Goal: Check status: Check status

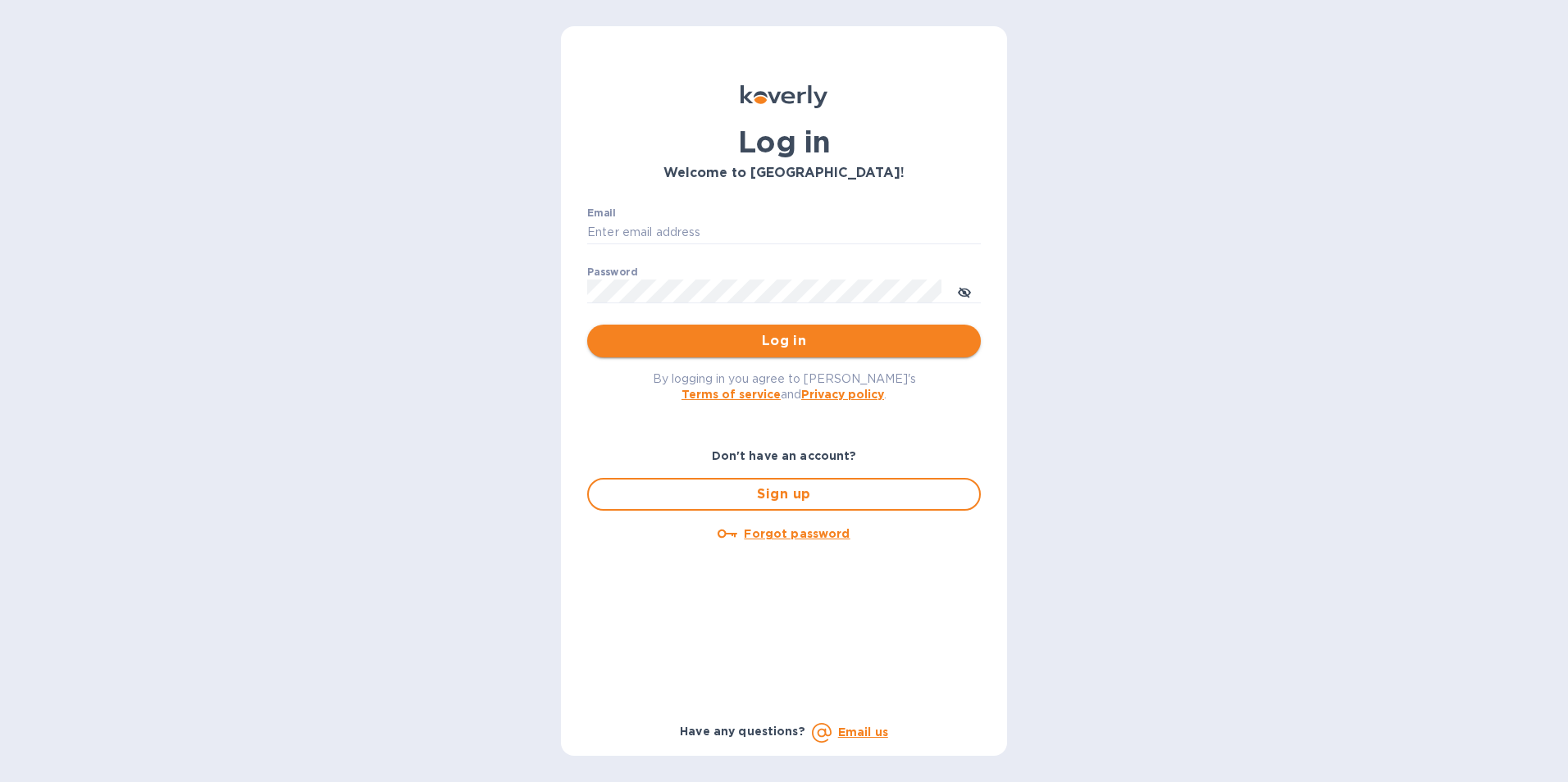
type input "[PERSON_NAME][EMAIL_ADDRESS][PERSON_NAME][PERSON_NAME][DOMAIN_NAME]"
click at [825, 348] on span "Log in" at bounding box center [783, 340] width 367 height 20
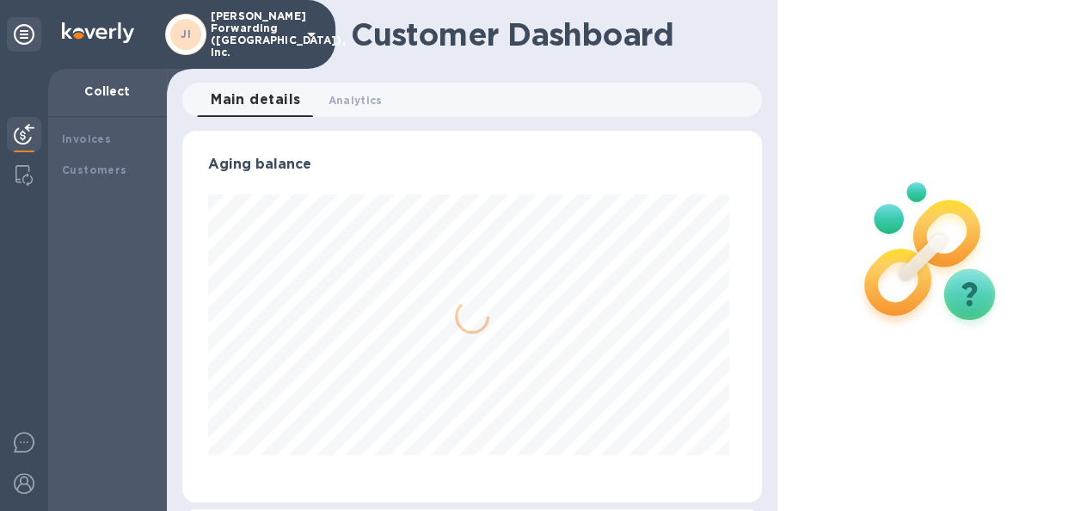
scroll to position [371, 572]
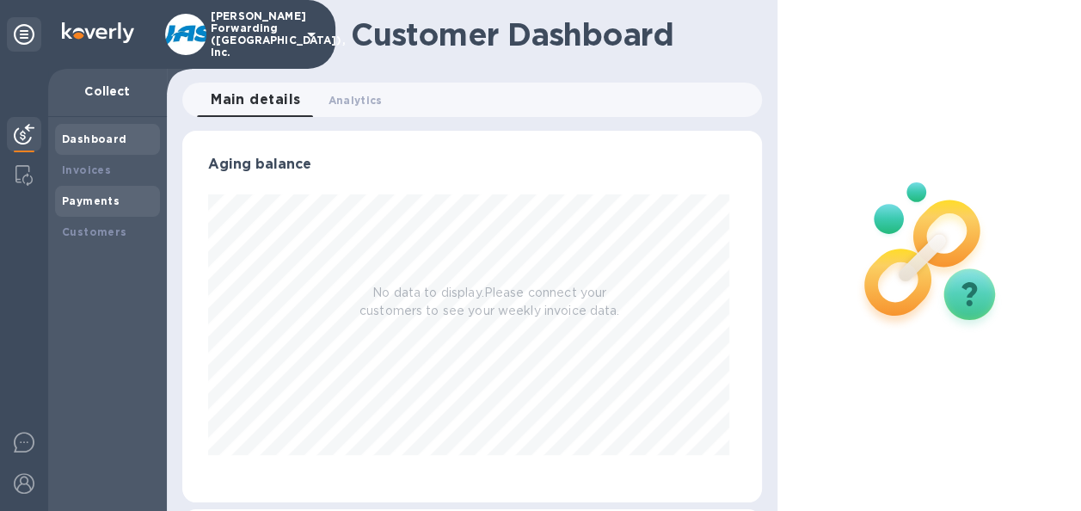
click at [112, 196] on b "Payments" at bounding box center [91, 200] width 58 height 13
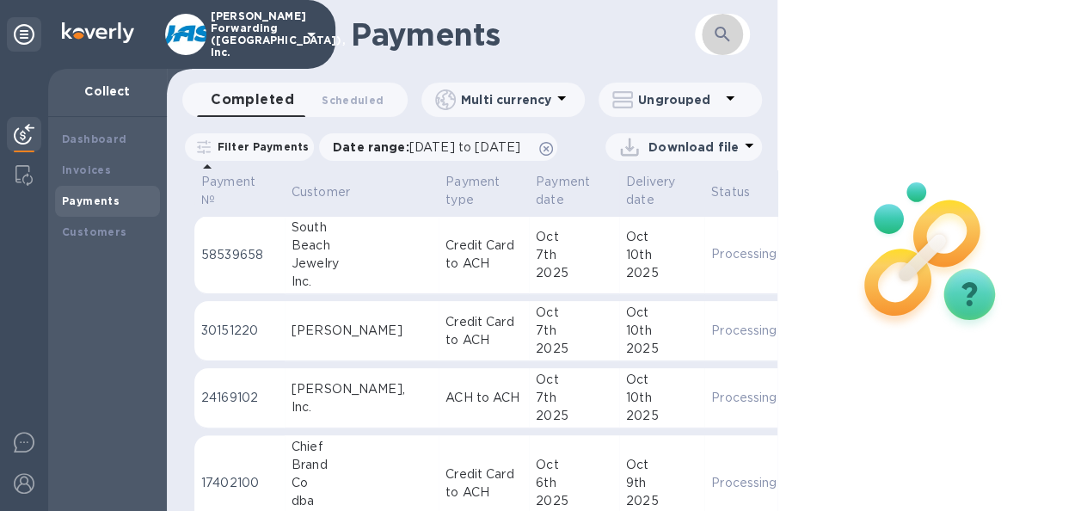
click at [729, 40] on icon "button" at bounding box center [722, 34] width 21 height 21
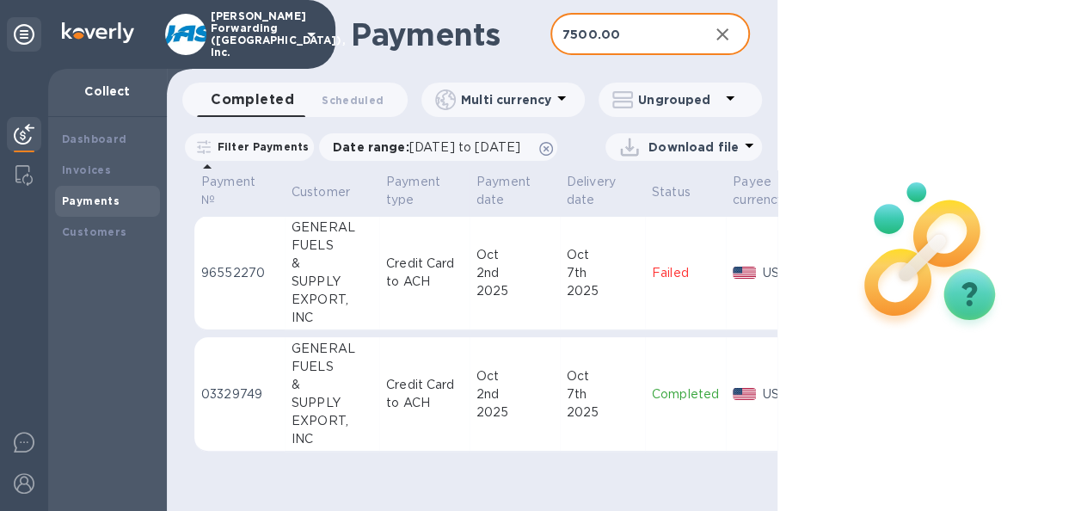
click at [612, 421] on div "2025" at bounding box center [602, 412] width 71 height 18
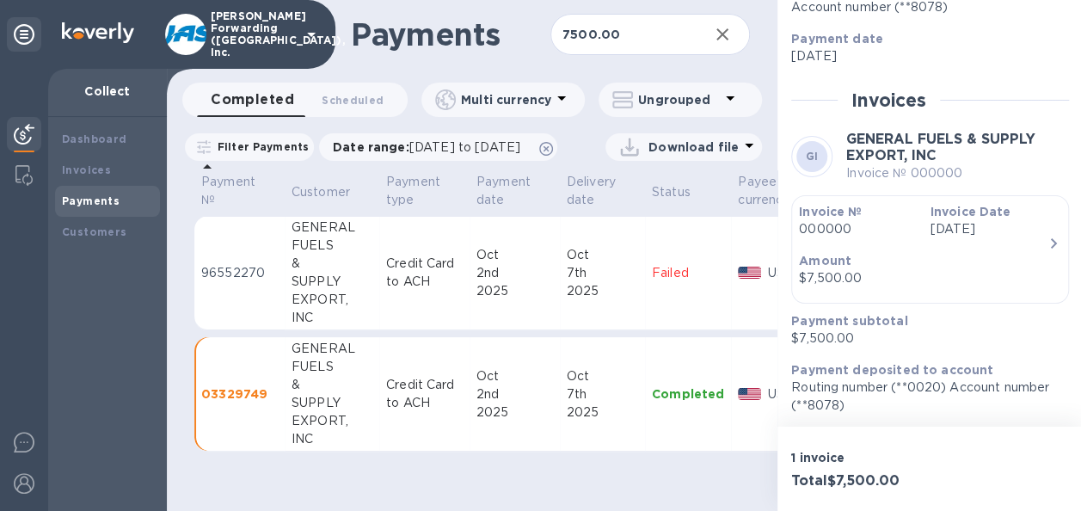
scroll to position [260, 0]
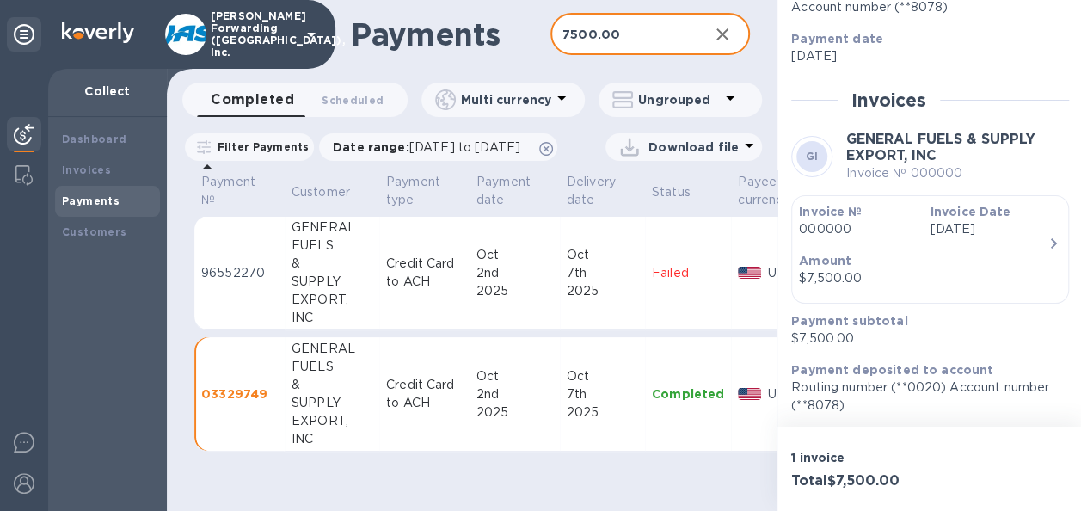
click at [636, 36] on input "7500.00" at bounding box center [622, 35] width 144 height 42
drag, startPoint x: 636, startPoint y: 36, endPoint x: 506, endPoint y: 19, distance: 131.0
click at [506, 19] on div "Payments 7500.00 ​" at bounding box center [472, 34] width 611 height 69
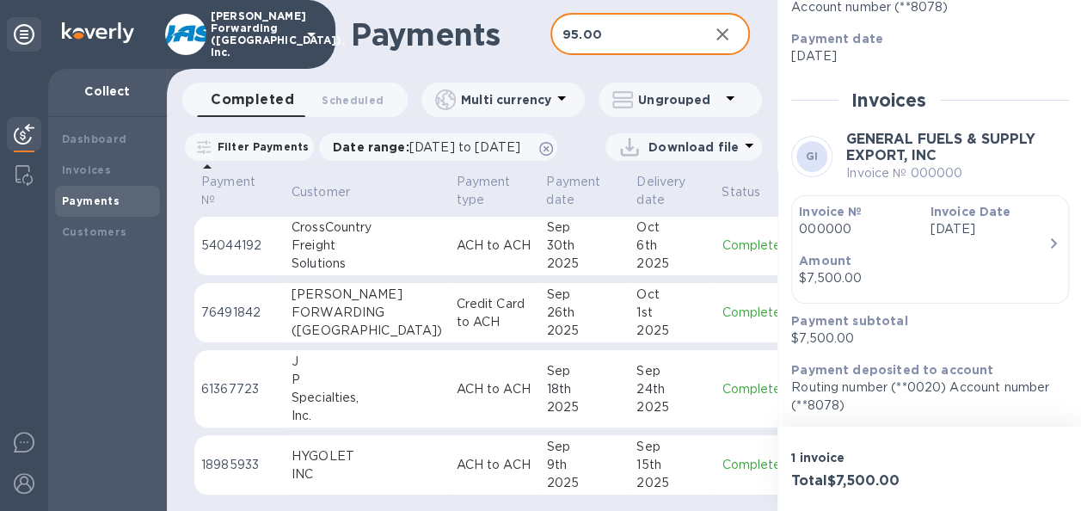
click at [546, 255] on div "30th" at bounding box center [584, 245] width 77 height 18
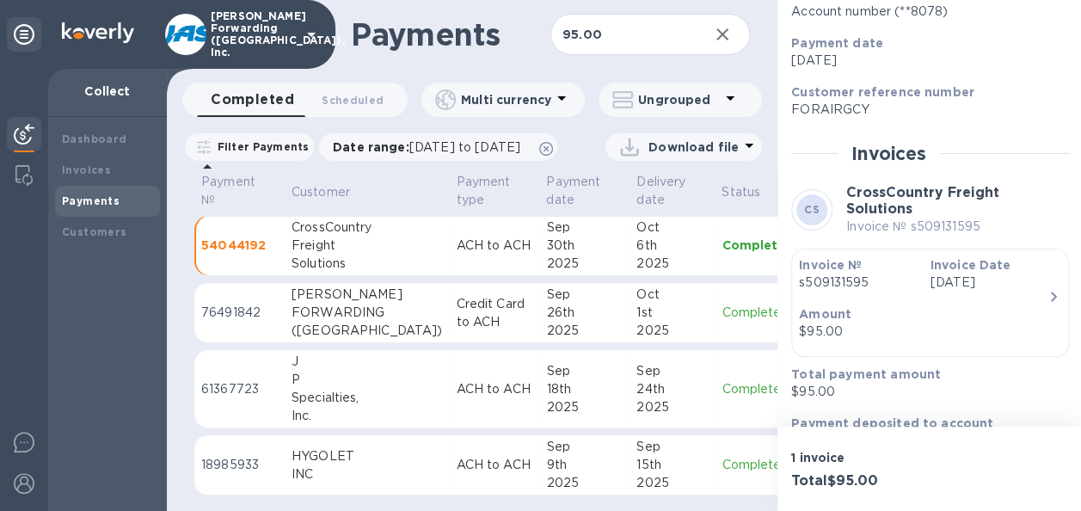
scroll to position [258, 0]
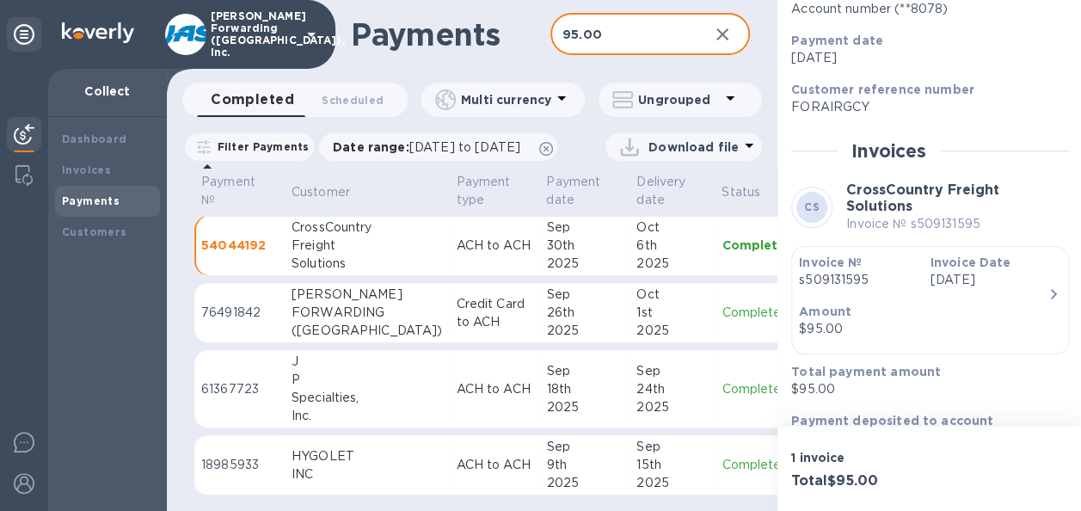
click at [624, 33] on input "95.00" at bounding box center [622, 35] width 144 height 42
drag, startPoint x: 624, startPoint y: 33, endPoint x: 535, endPoint y: 31, distance: 89.4
click at [535, 31] on div "Payments 95.00 ​" at bounding box center [472, 34] width 611 height 69
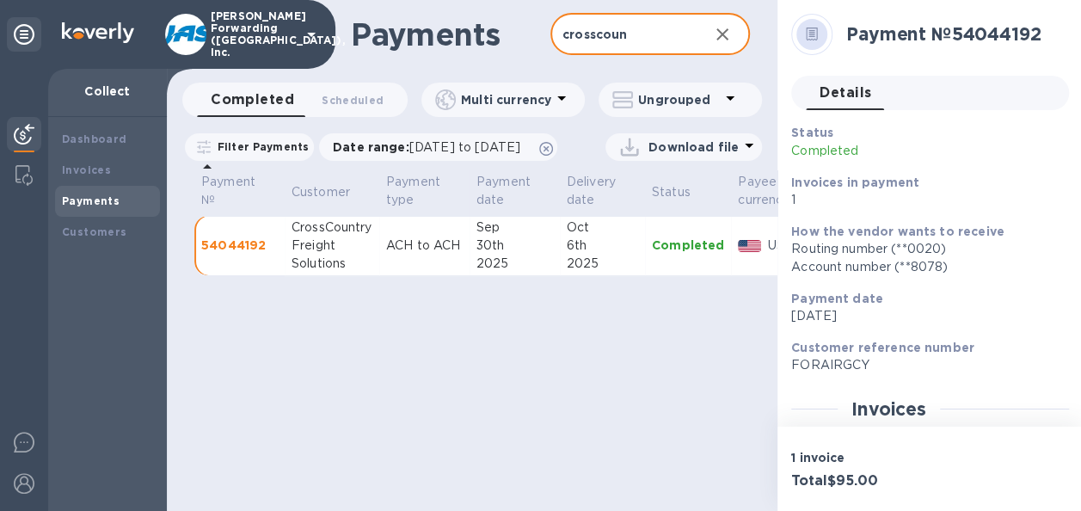
drag, startPoint x: 642, startPoint y: 34, endPoint x: 420, endPoint y: 22, distance: 223.0
click at [420, 22] on div "Payments crosscoun ​" at bounding box center [472, 34] width 611 height 69
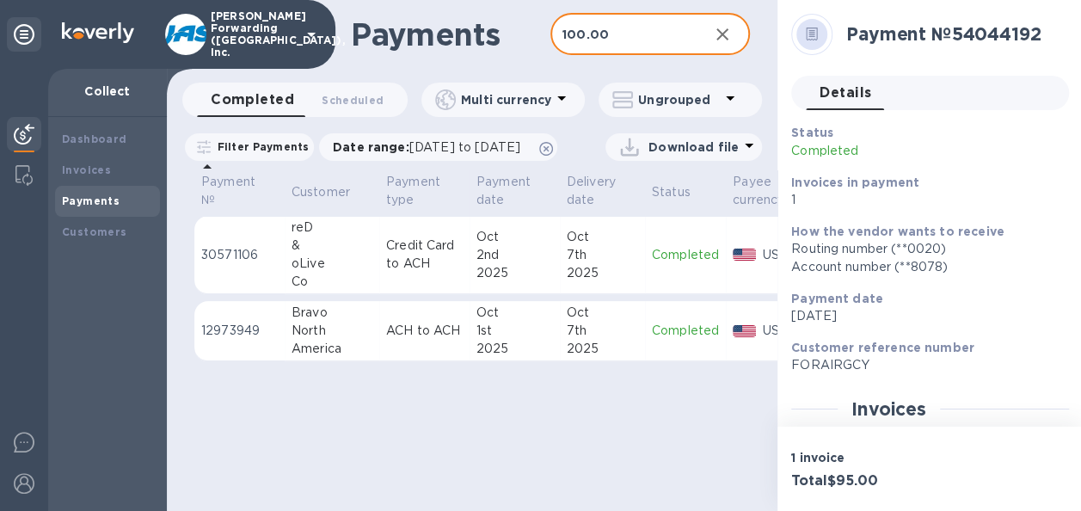
click at [482, 246] on div "Oct" at bounding box center [514, 237] width 77 height 18
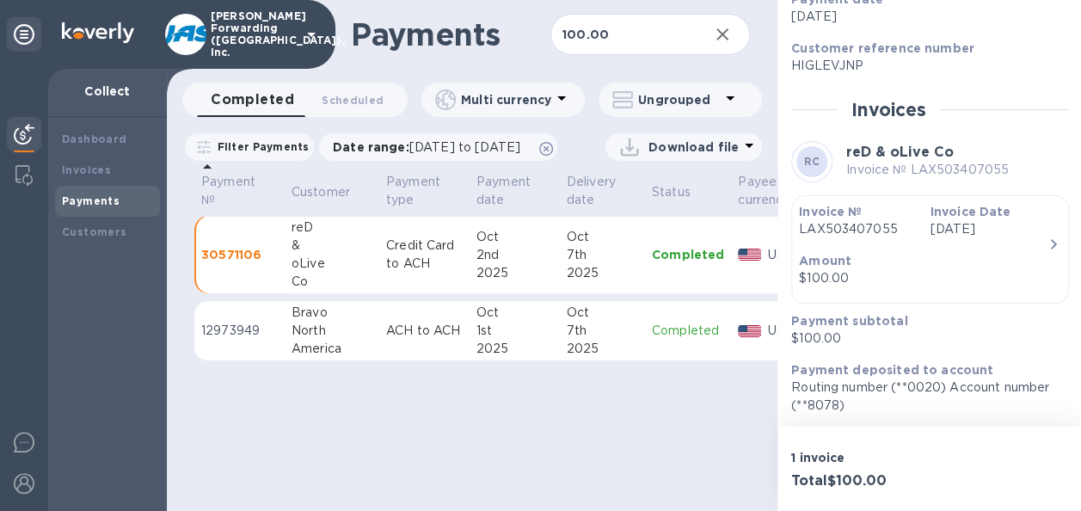
scroll to position [300, 0]
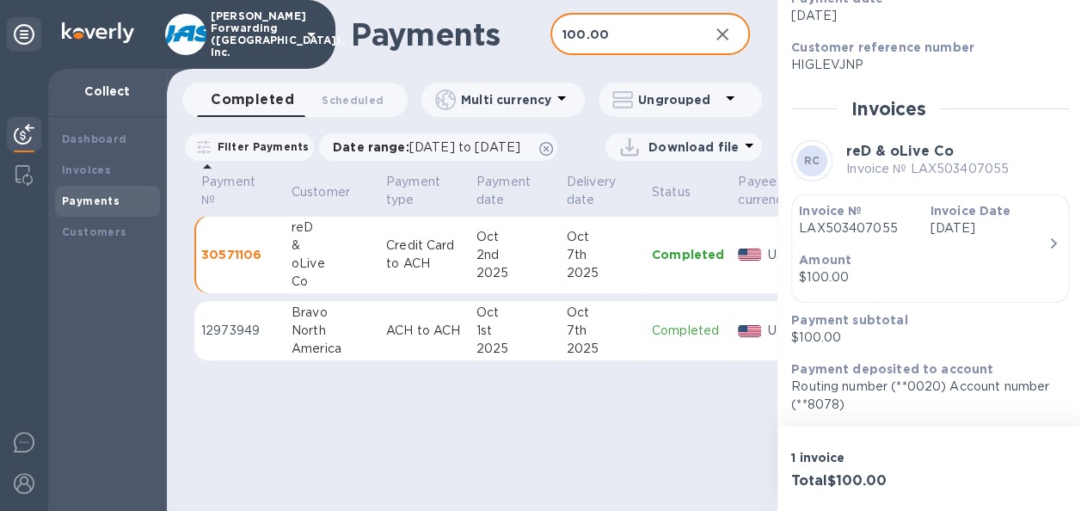
drag, startPoint x: 650, startPoint y: 35, endPoint x: 536, endPoint y: 35, distance: 114.4
click at [536, 35] on div "Payments 100.00 ​" at bounding box center [472, 34] width 611 height 69
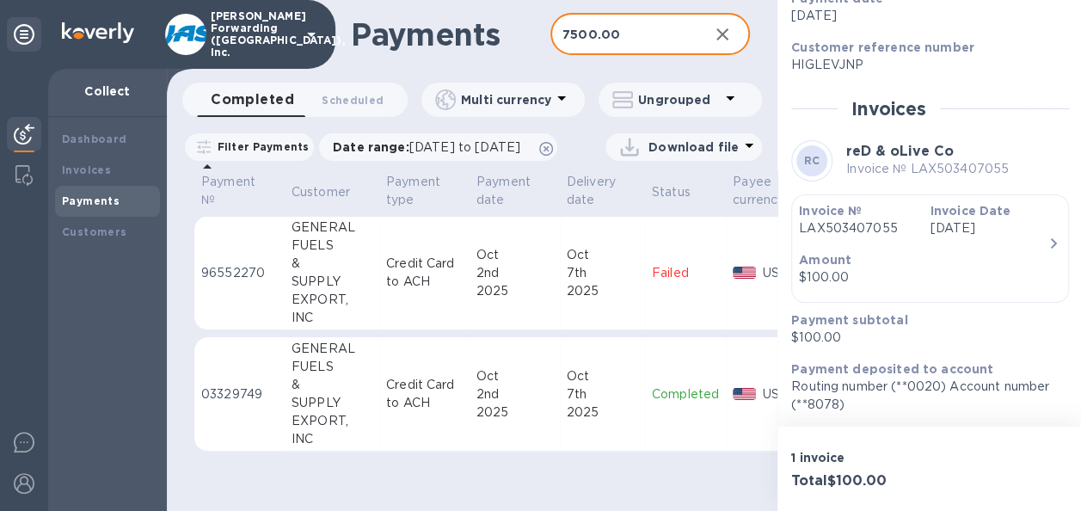
type input "7500.00"
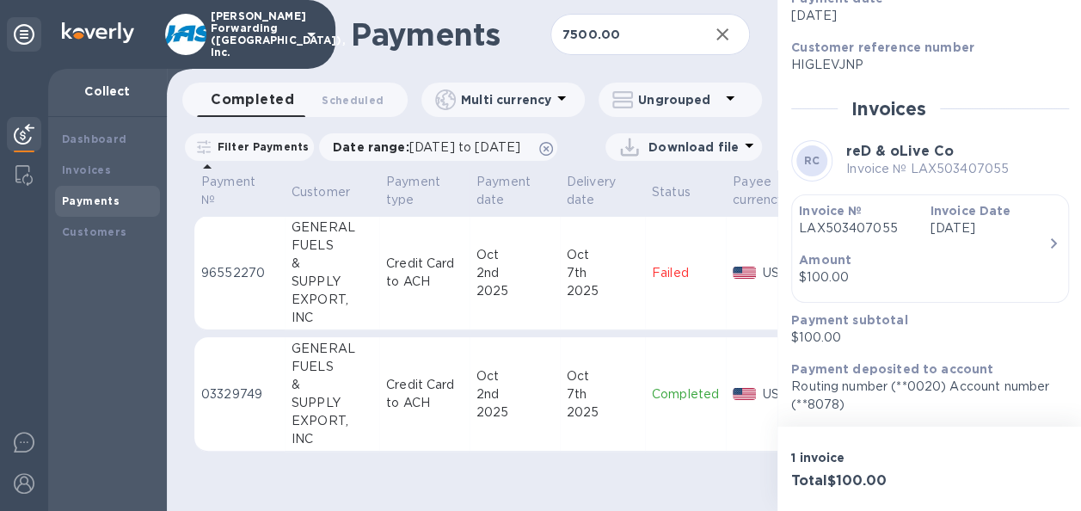
click at [560, 397] on td "[DATE]" at bounding box center [602, 394] width 85 height 114
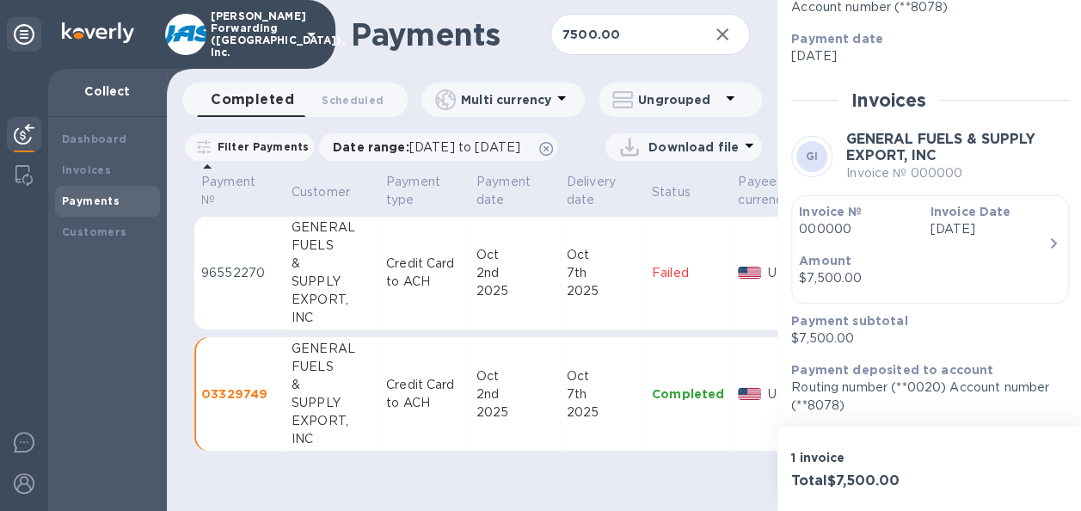
scroll to position [13, 0]
